Goal: Task Accomplishment & Management: Use online tool/utility

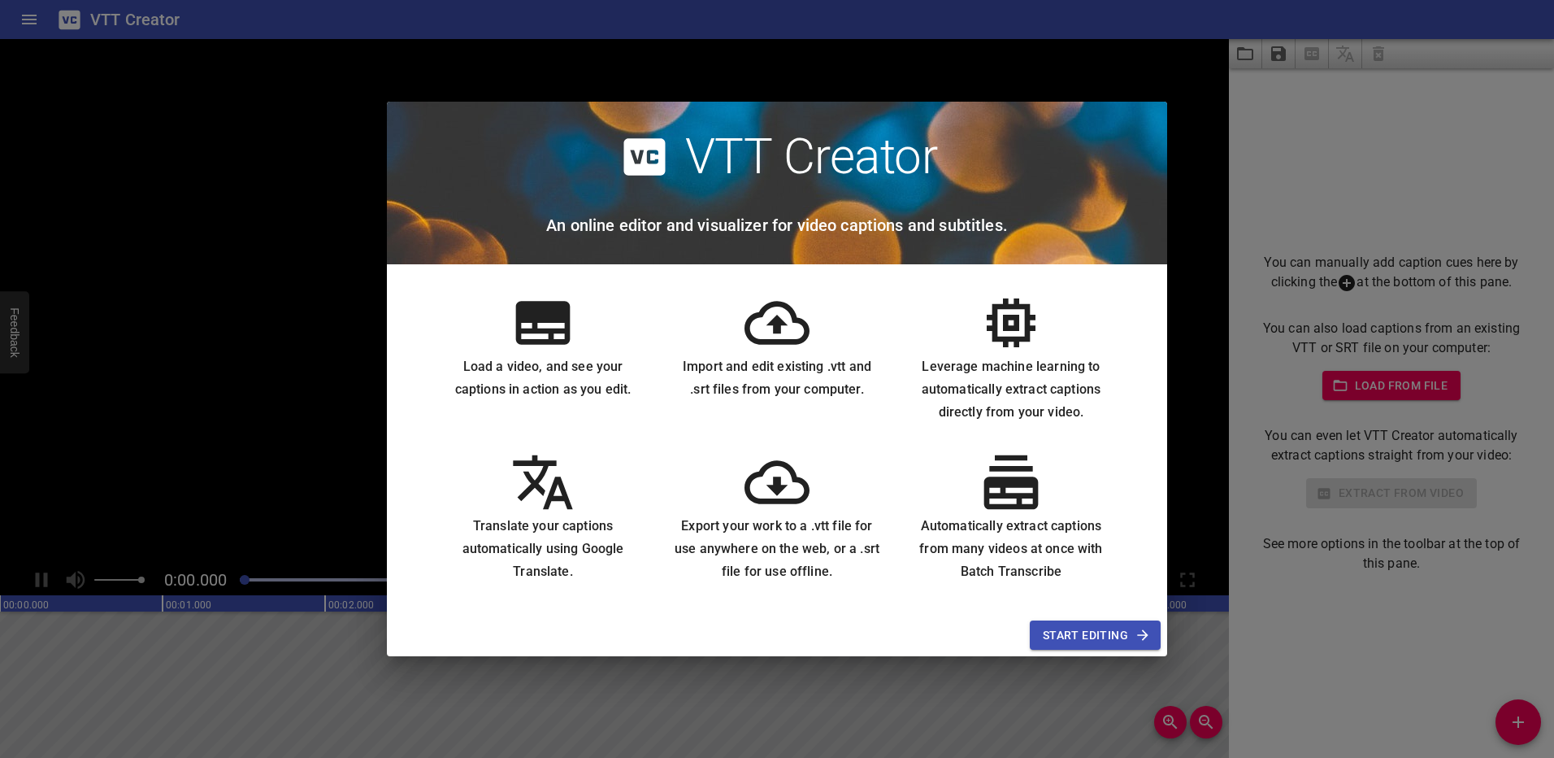
click at [1115, 632] on span "Start Editing" at bounding box center [1095, 635] width 105 height 20
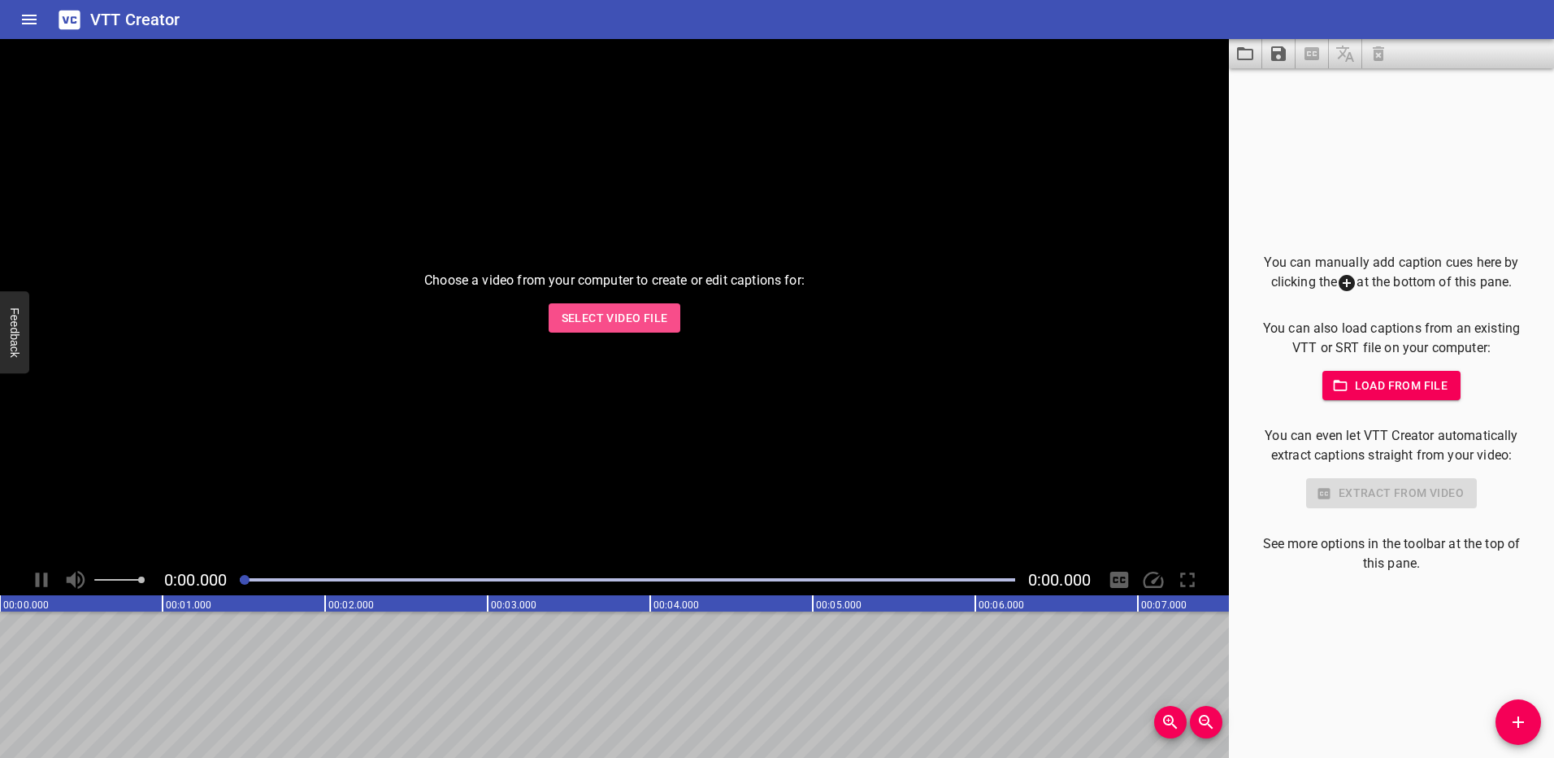
click at [634, 317] on span "Select Video File" at bounding box center [615, 318] width 107 height 20
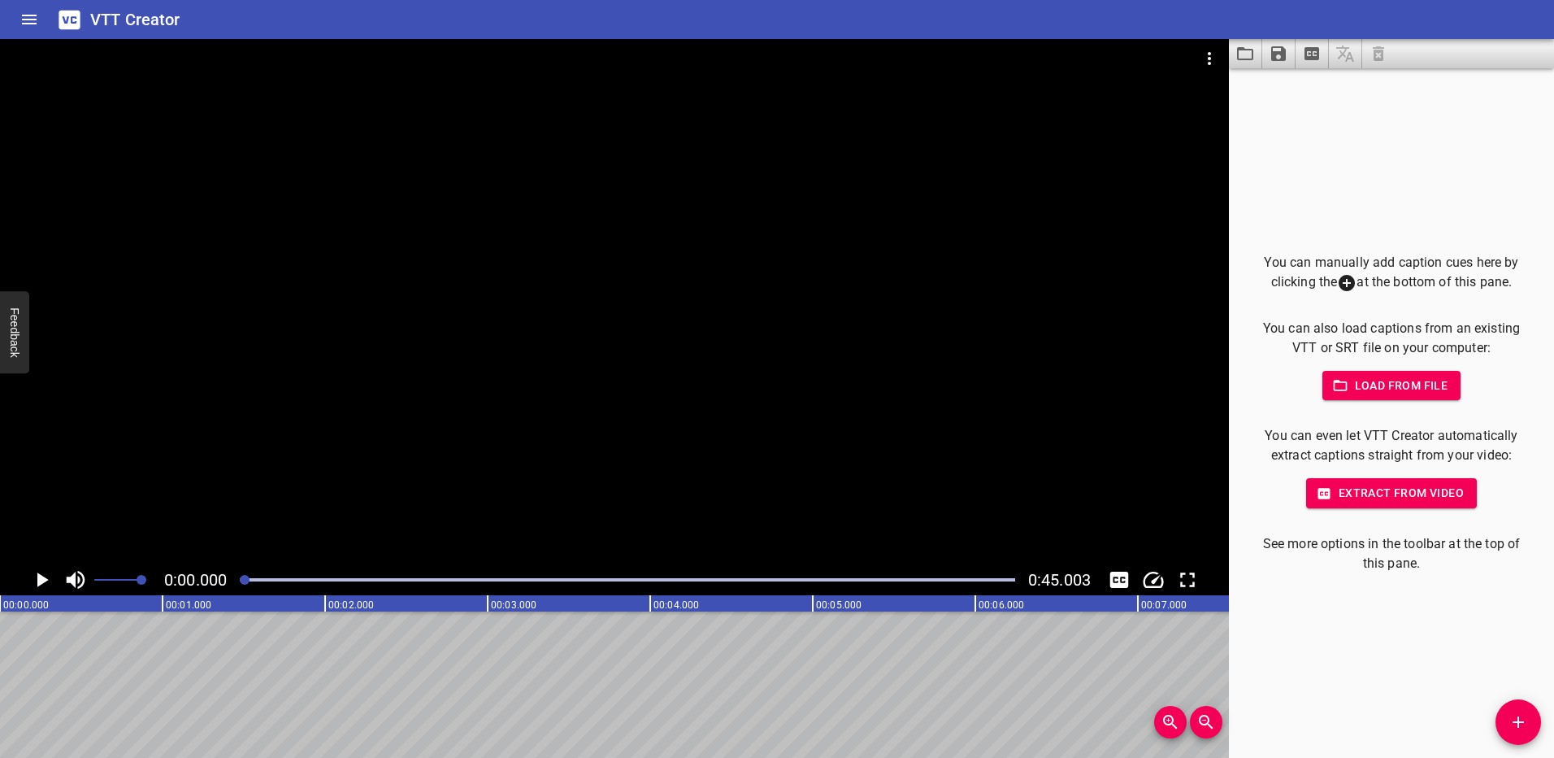
click at [1405, 493] on span "Extract from video" at bounding box center [1392, 493] width 145 height 20
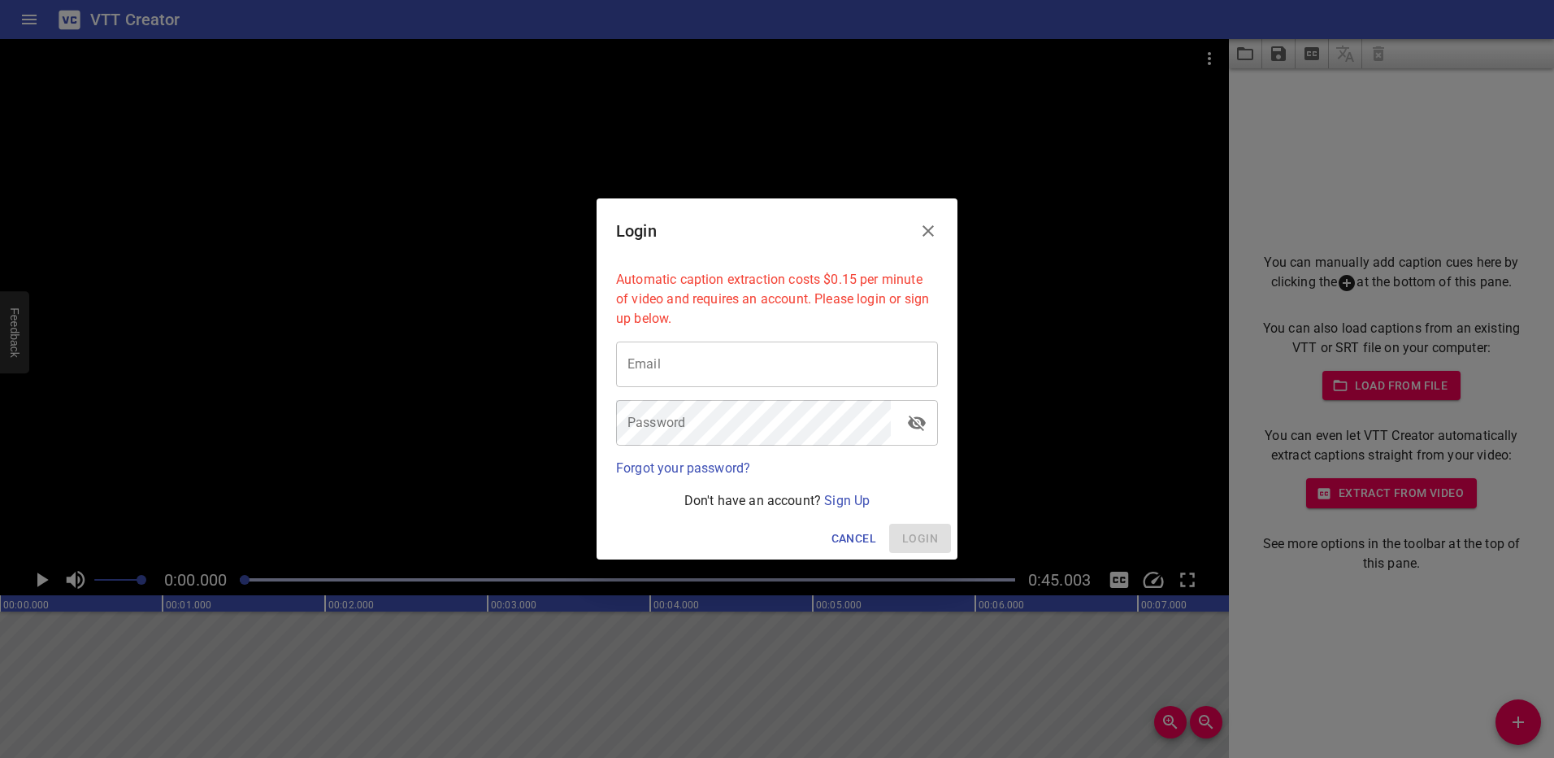
click at [852, 533] on span "Cancel" at bounding box center [854, 538] width 45 height 20
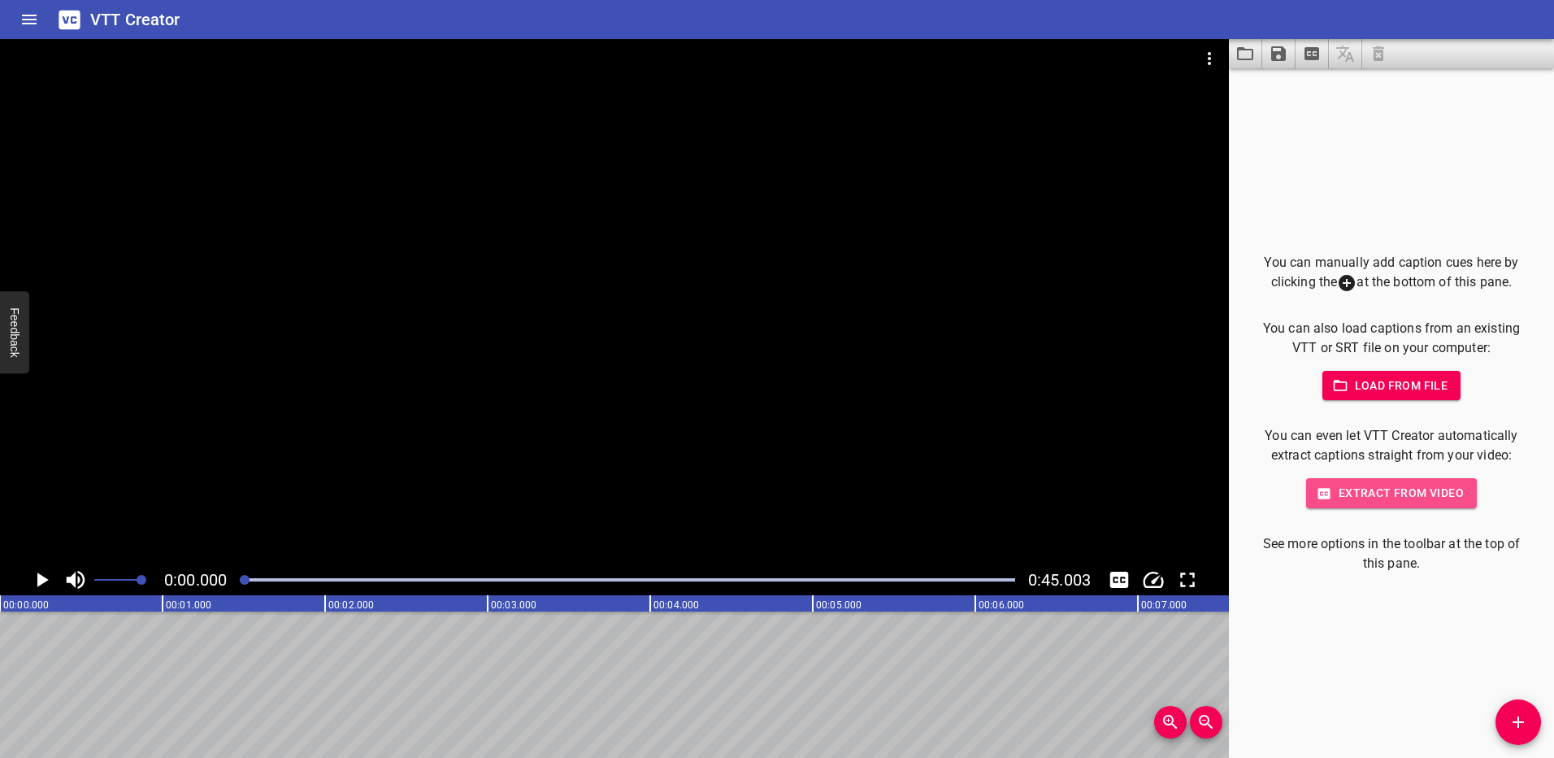
click at [1415, 493] on span "Extract from video" at bounding box center [1392, 493] width 145 height 20
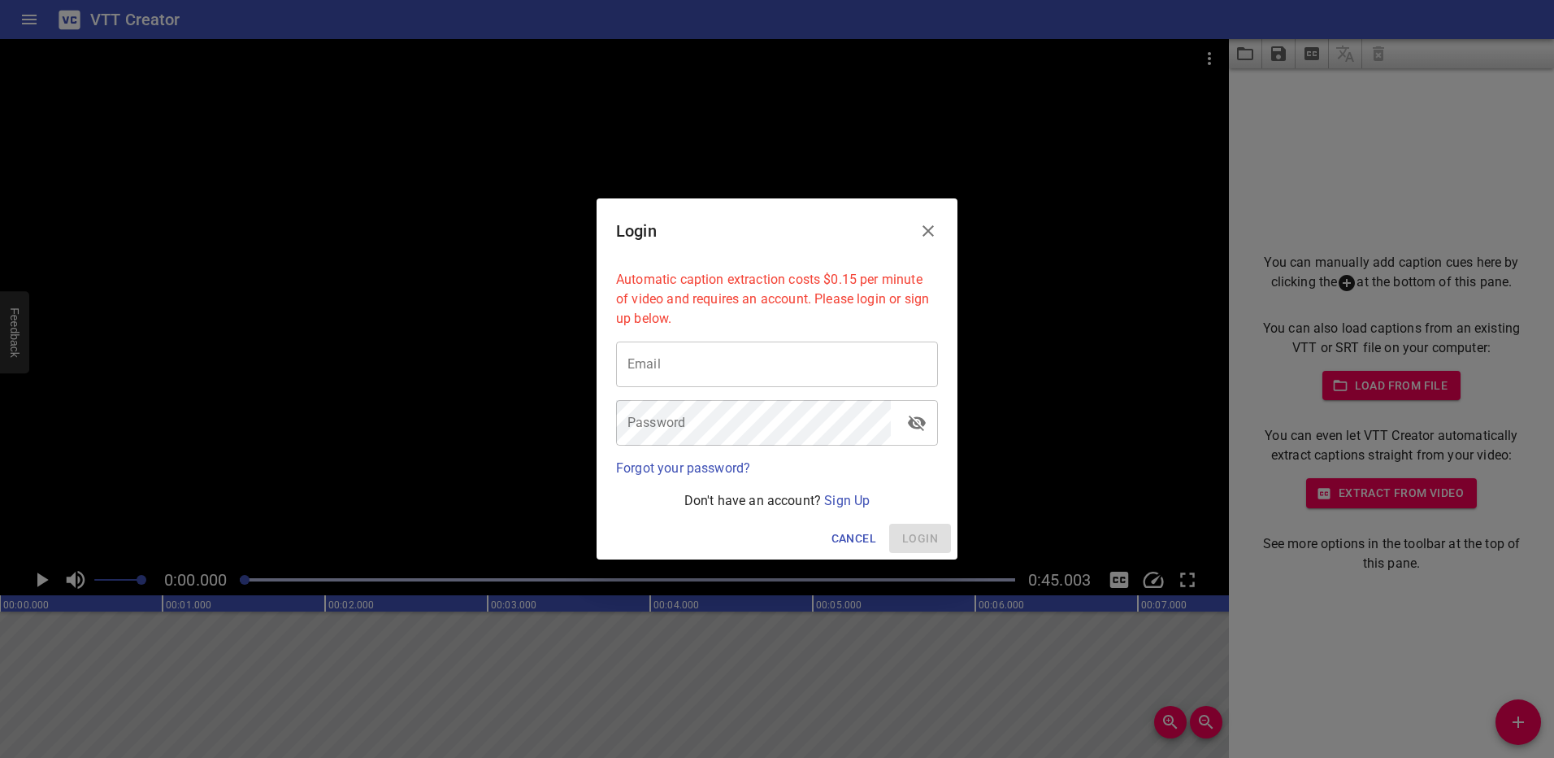
click at [930, 230] on icon "Close" at bounding box center [928, 230] width 11 height 11
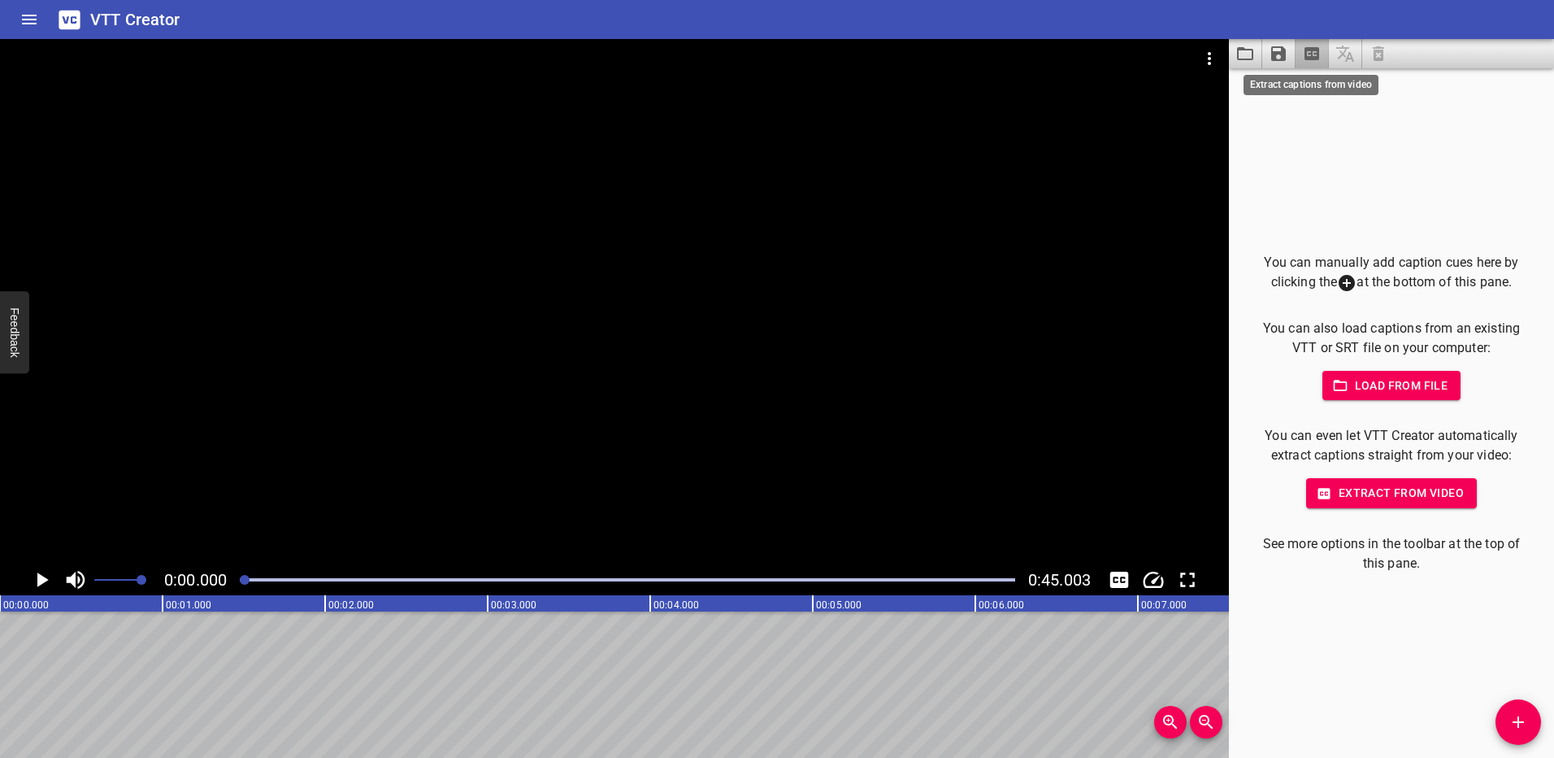
click at [1310, 50] on icon "Extract captions from video" at bounding box center [1312, 53] width 15 height 13
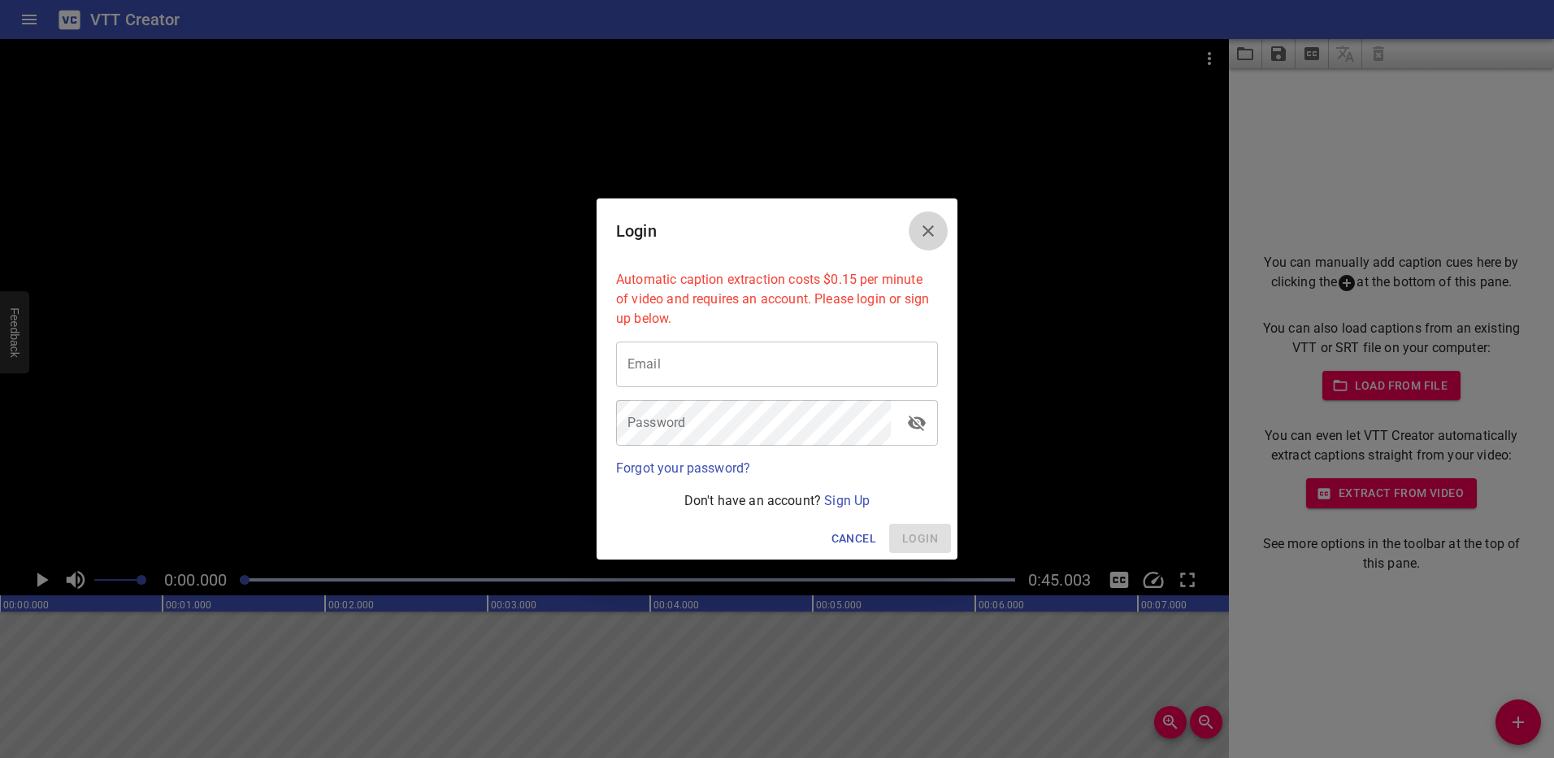
click at [931, 231] on icon "Close" at bounding box center [929, 231] width 20 height 20
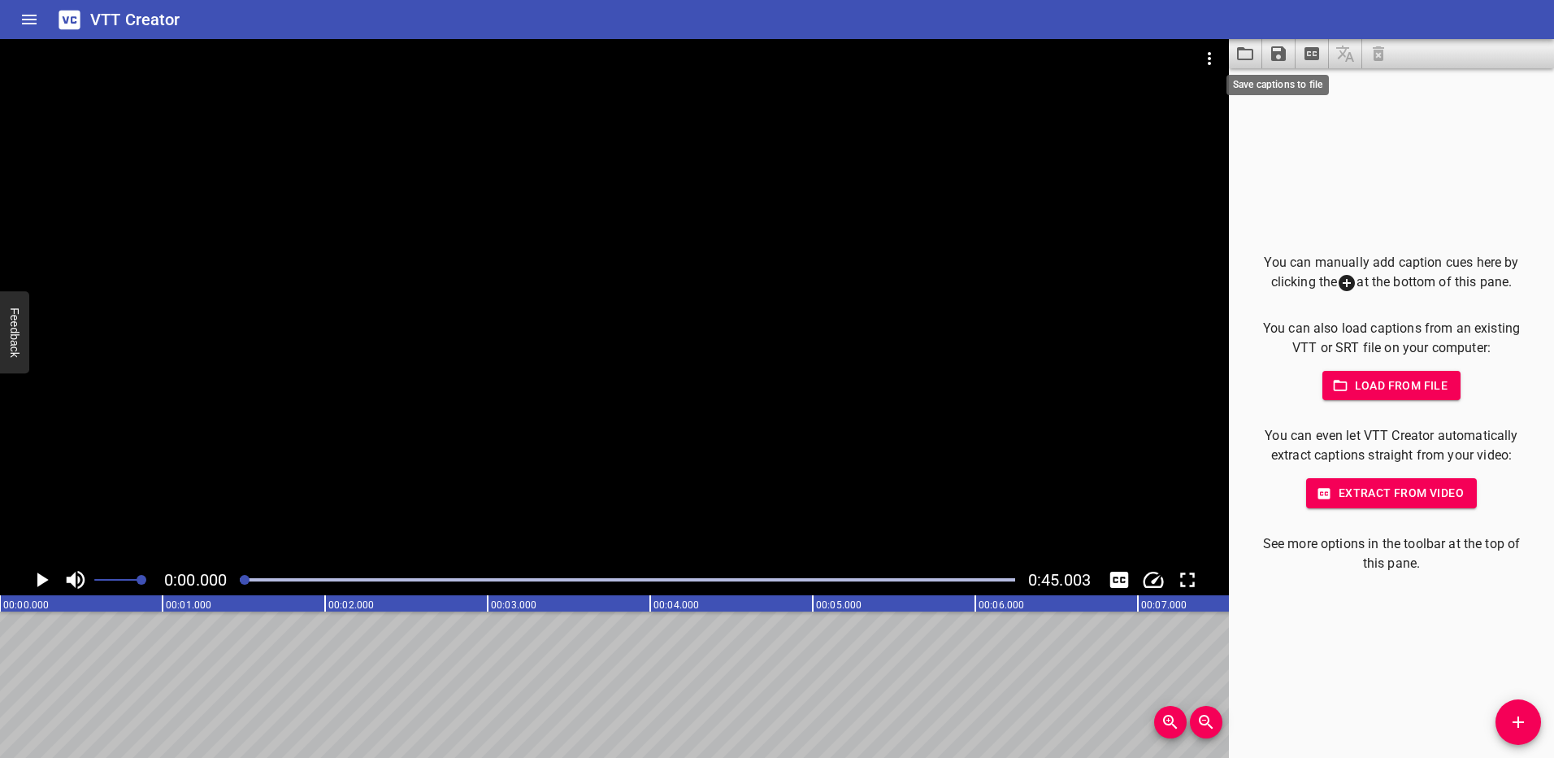
click at [1278, 54] on icon "Save captions to file" at bounding box center [1279, 53] width 15 height 15
click at [1303, 91] on li "Save to VTT file" at bounding box center [1323, 89] width 120 height 29
click at [1208, 57] on icon "Video Options" at bounding box center [1210, 59] width 20 height 20
click at [1392, 159] on div at bounding box center [777, 379] width 1554 height 758
click at [1124, 580] on icon "Toggle captions" at bounding box center [1120, 580] width 19 height 16
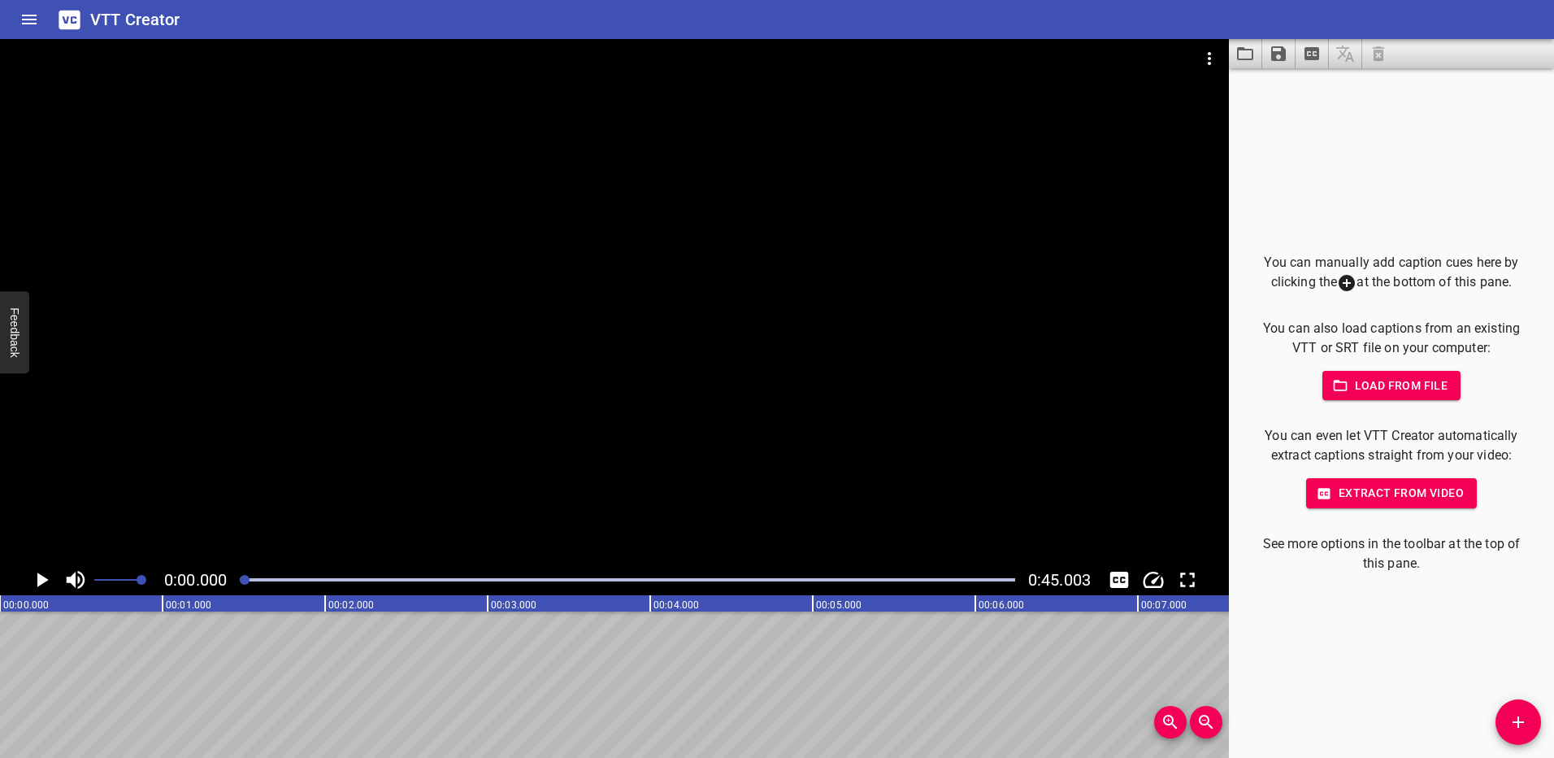
click at [1372, 487] on span "Extract from video" at bounding box center [1392, 493] width 145 height 20
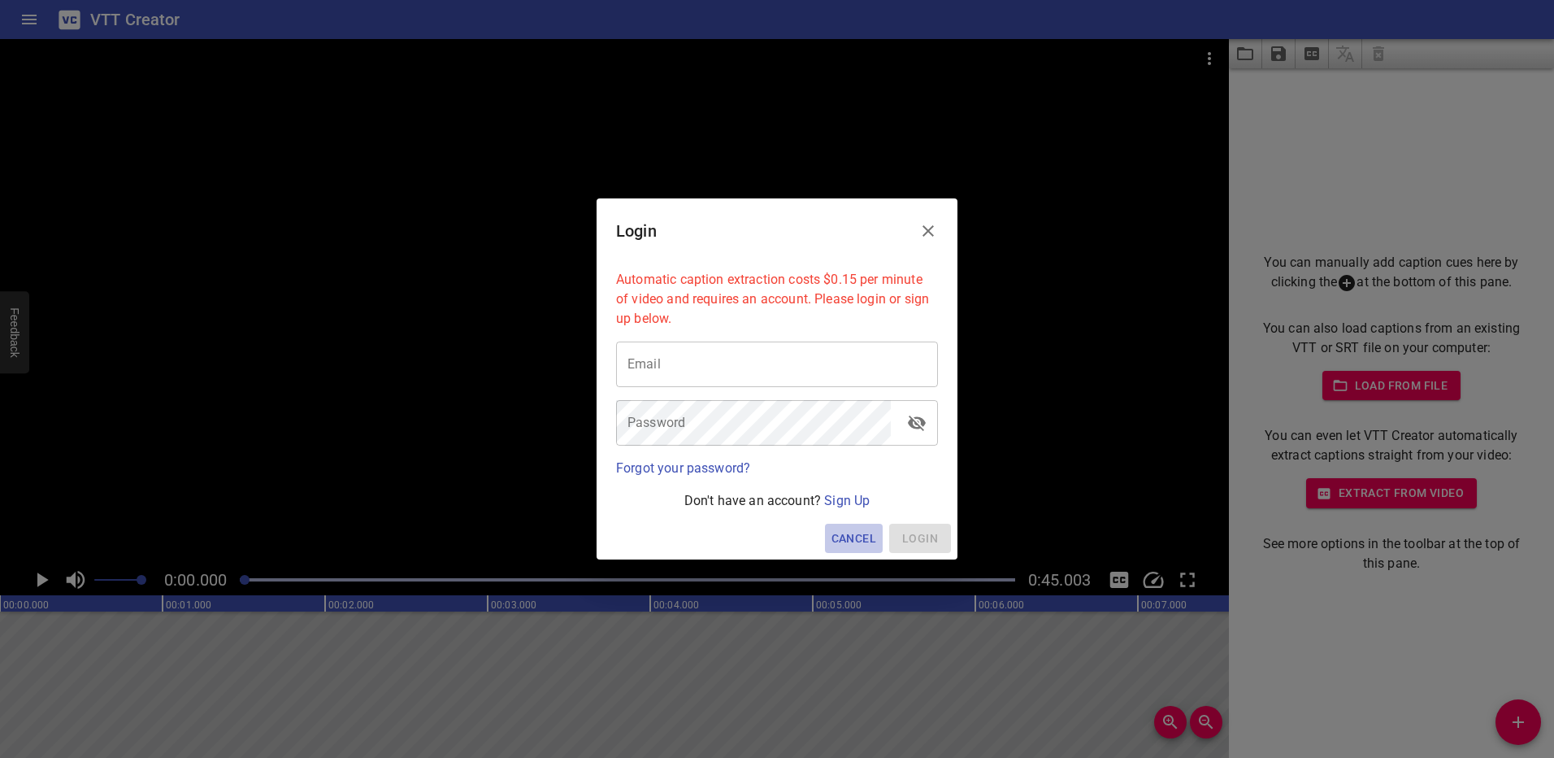
click at [854, 536] on span "Cancel" at bounding box center [854, 538] width 45 height 20
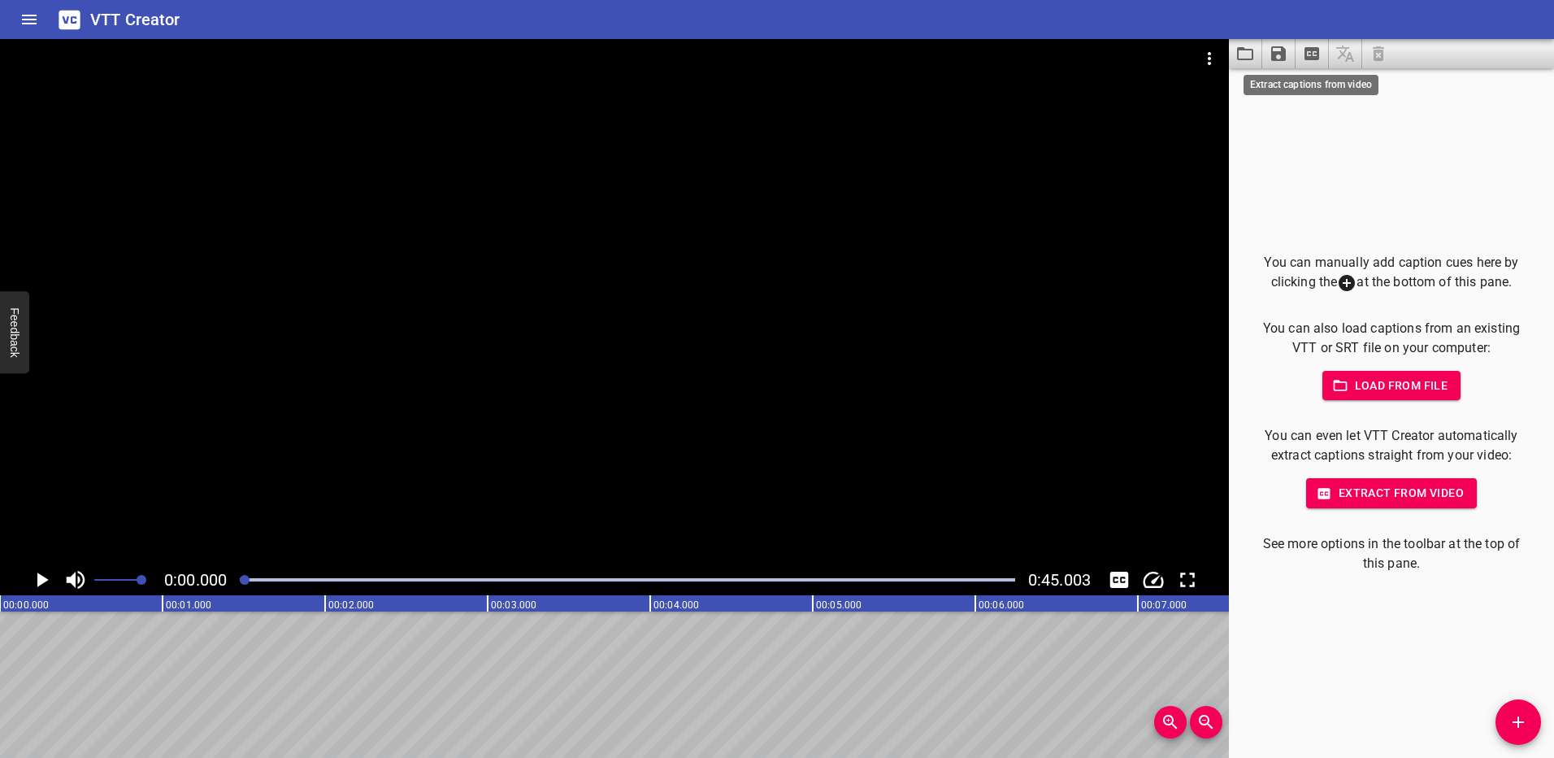
click at [1310, 54] on icon "Extract captions from video" at bounding box center [1312, 53] width 15 height 13
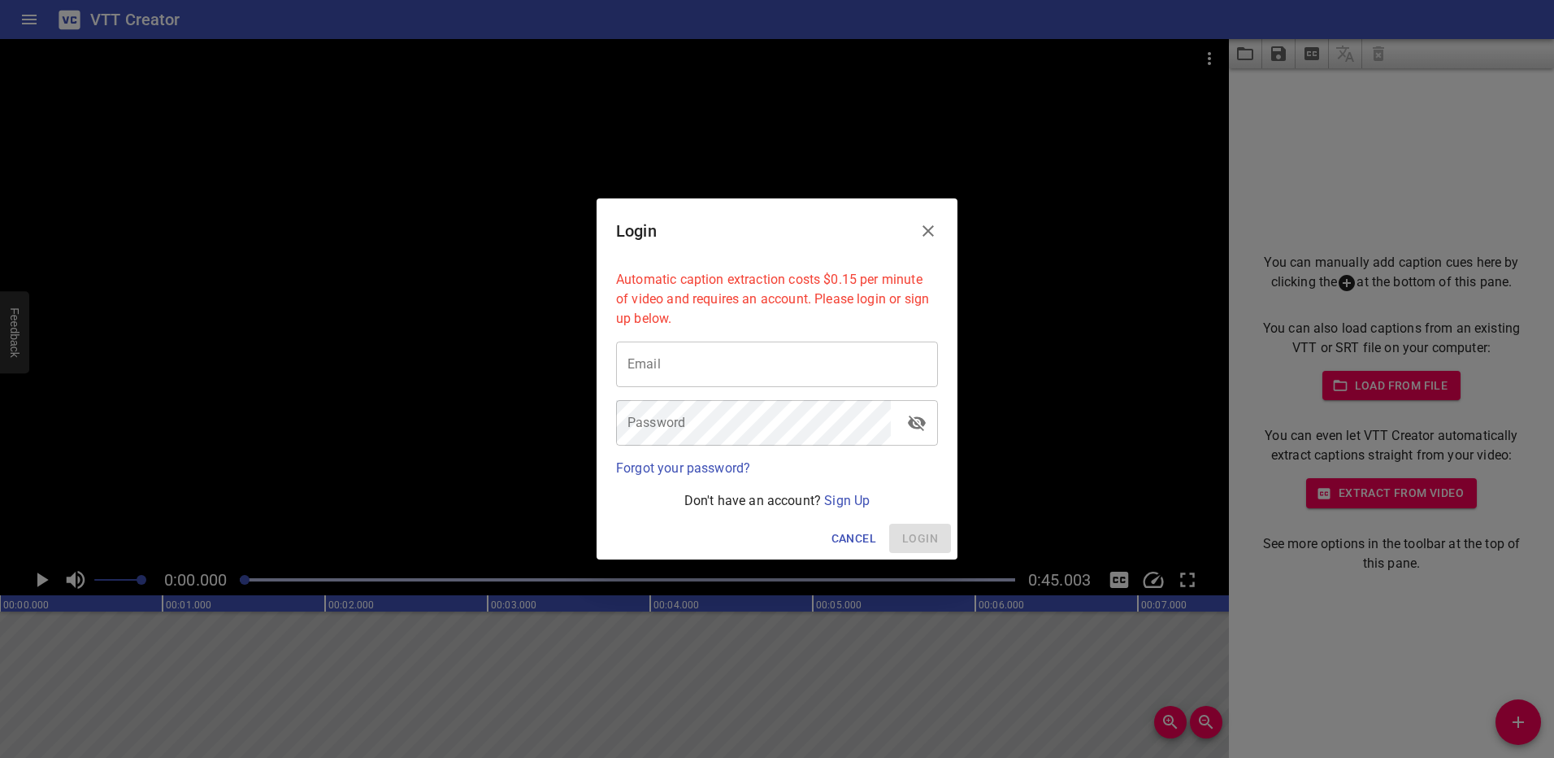
click at [928, 230] on icon "Close" at bounding box center [928, 230] width 11 height 11
